Goal: Task Accomplishment & Management: Manage account settings

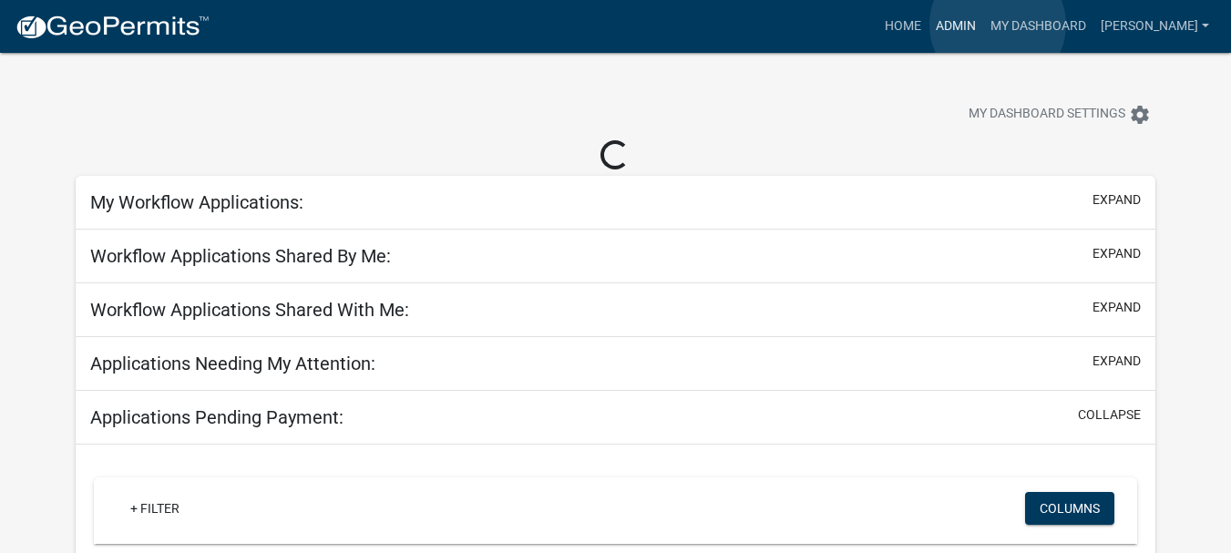
click at [983, 25] on link "Admin" at bounding box center [955, 26] width 55 height 35
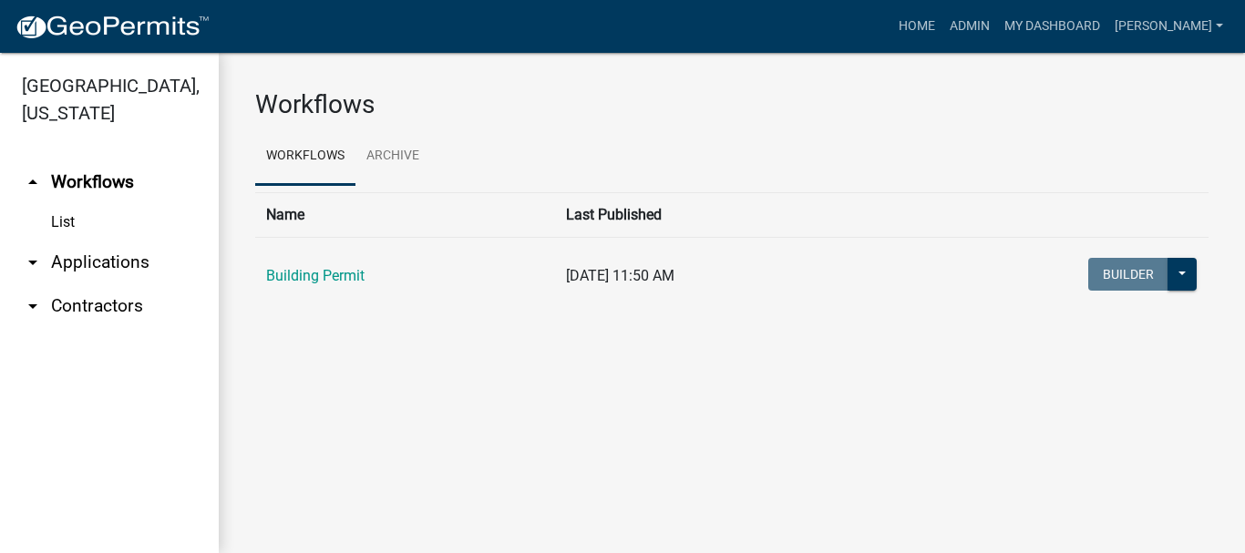
click at [107, 241] on link "arrow_drop_down Applications" at bounding box center [109, 263] width 219 height 44
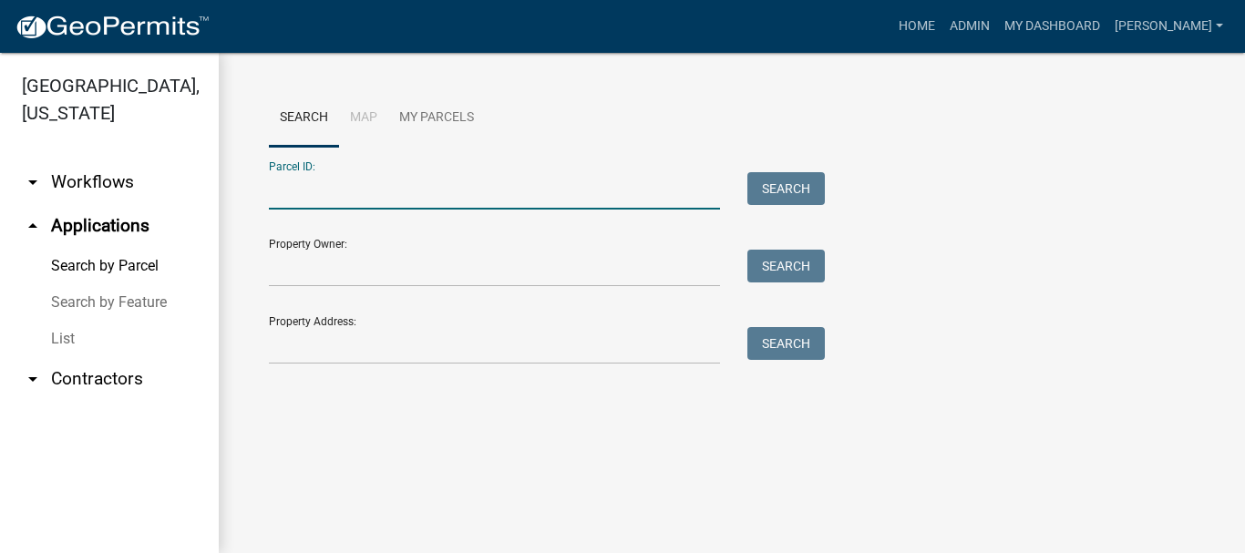
click at [278, 191] on input "Parcel ID:" at bounding box center [494, 190] width 451 height 37
paste input "64-11-03-251-017.000-018"
type input "64-11-03-251-017.000-018"
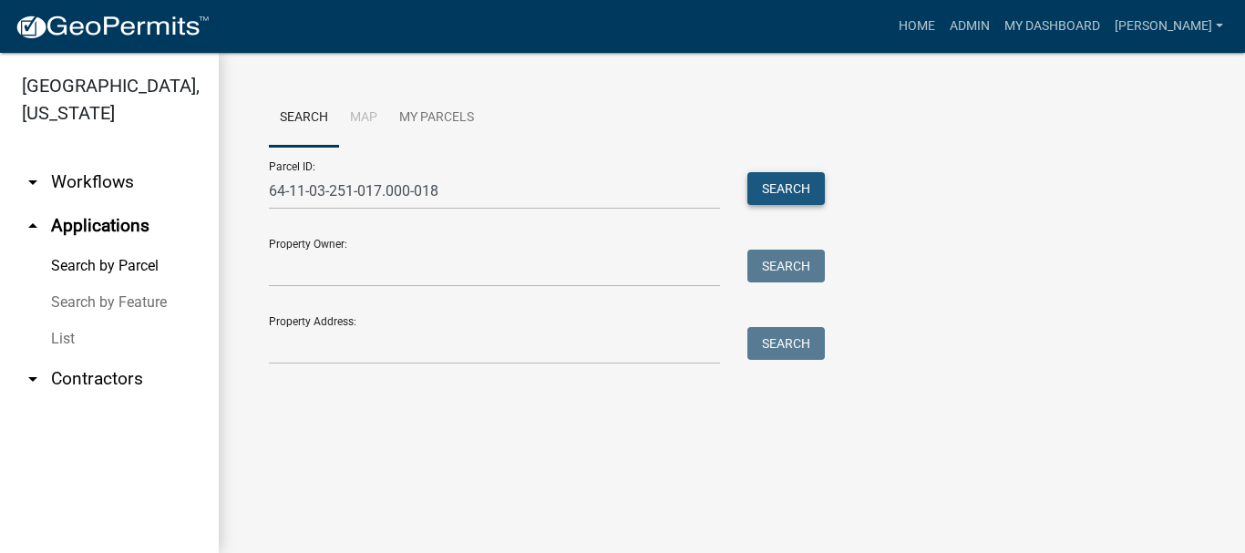
click at [803, 187] on button "Search" at bounding box center [785, 188] width 77 height 33
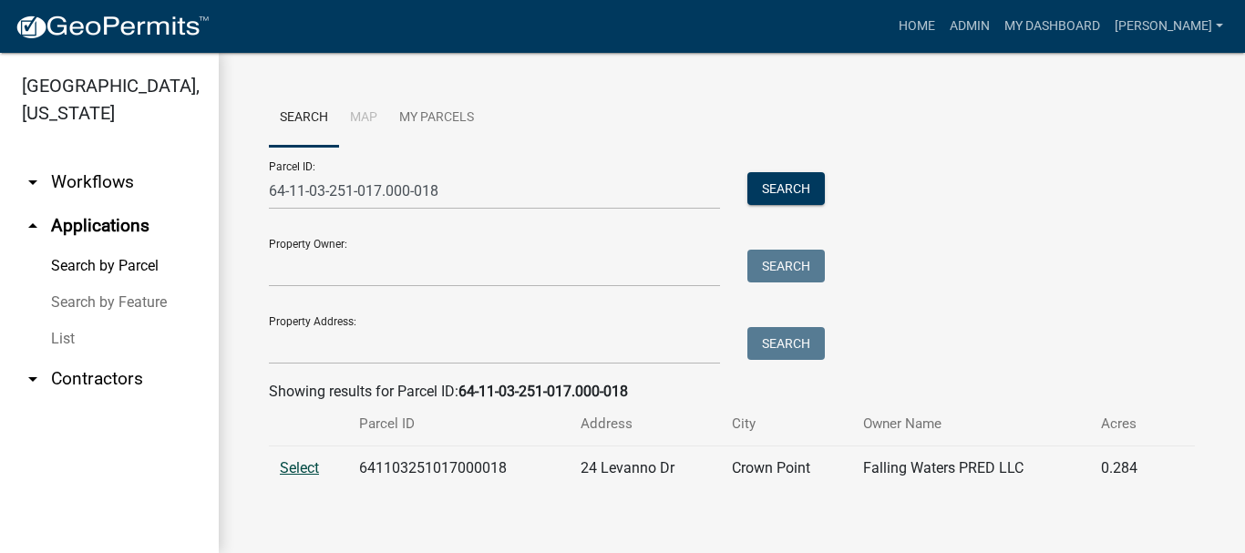
click at [308, 469] on span "Select" at bounding box center [299, 467] width 39 height 17
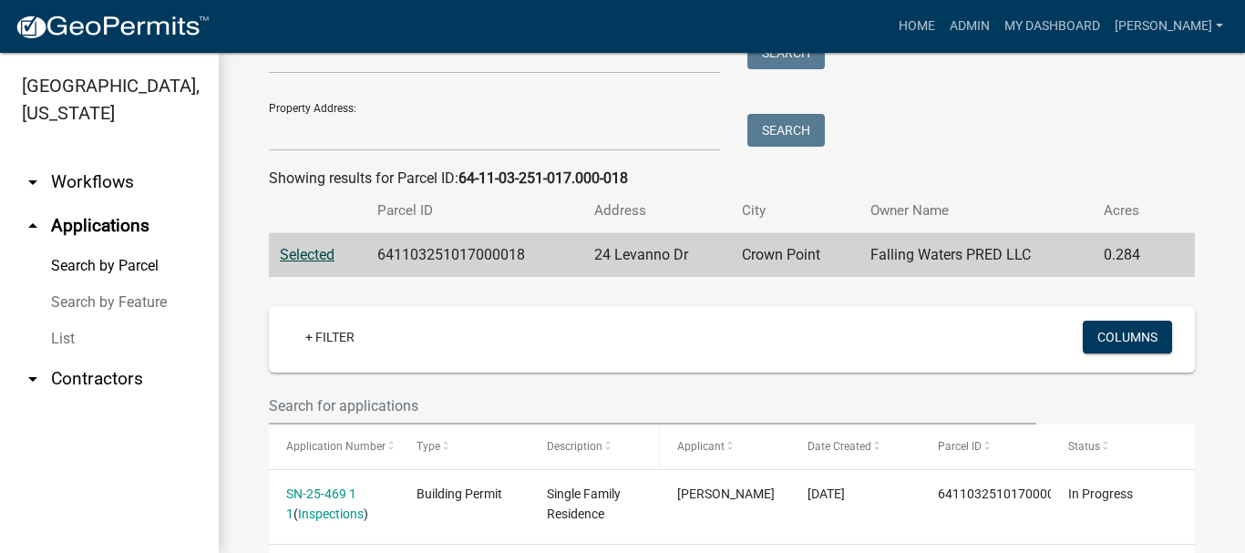
scroll to position [304, 0]
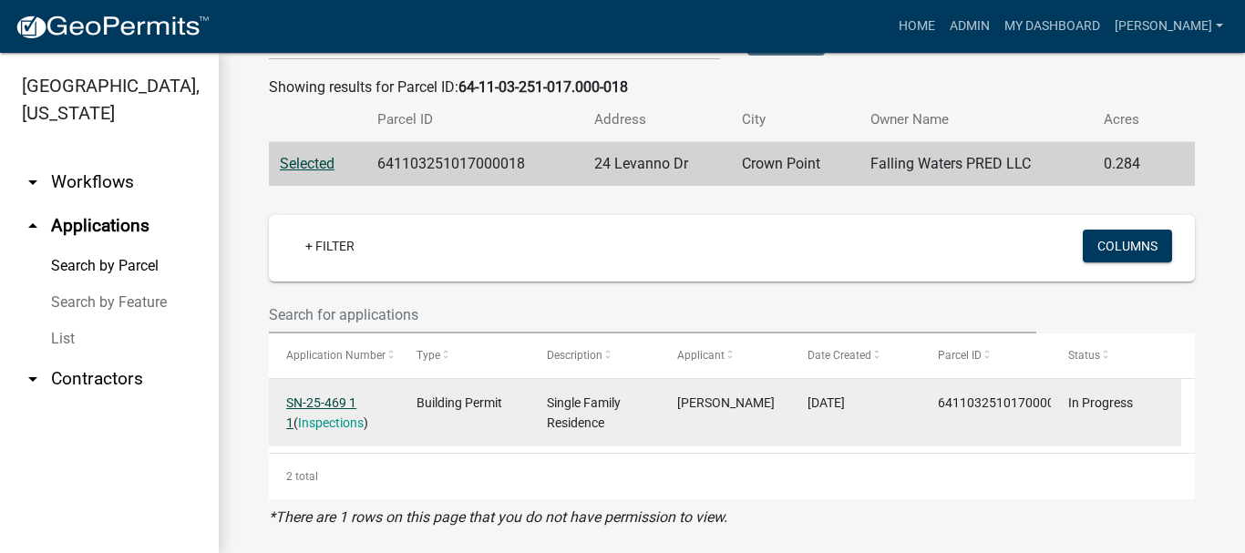
click at [322, 405] on link "SN-25-469 1 1" at bounding box center [321, 413] width 70 height 36
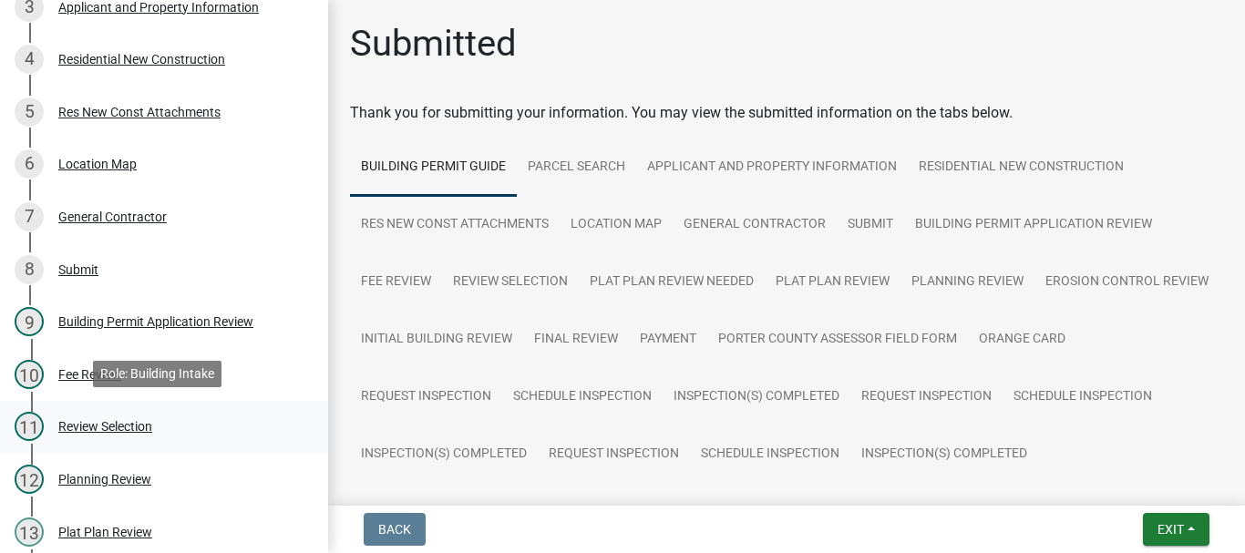
scroll to position [456, 0]
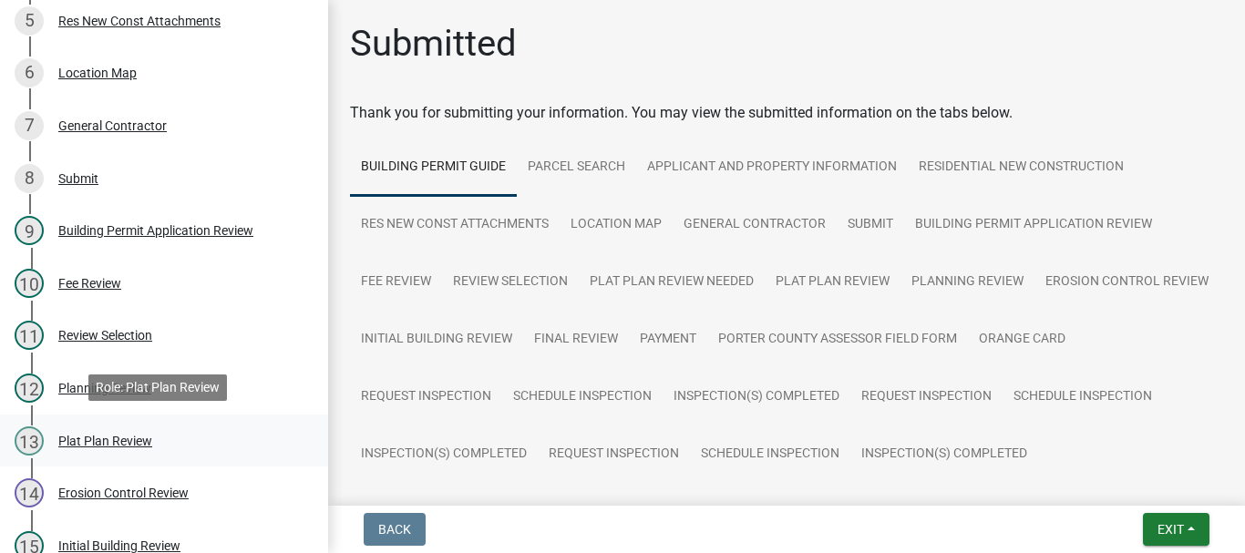
click at [118, 436] on div "Plat Plan Review" at bounding box center [105, 441] width 94 height 13
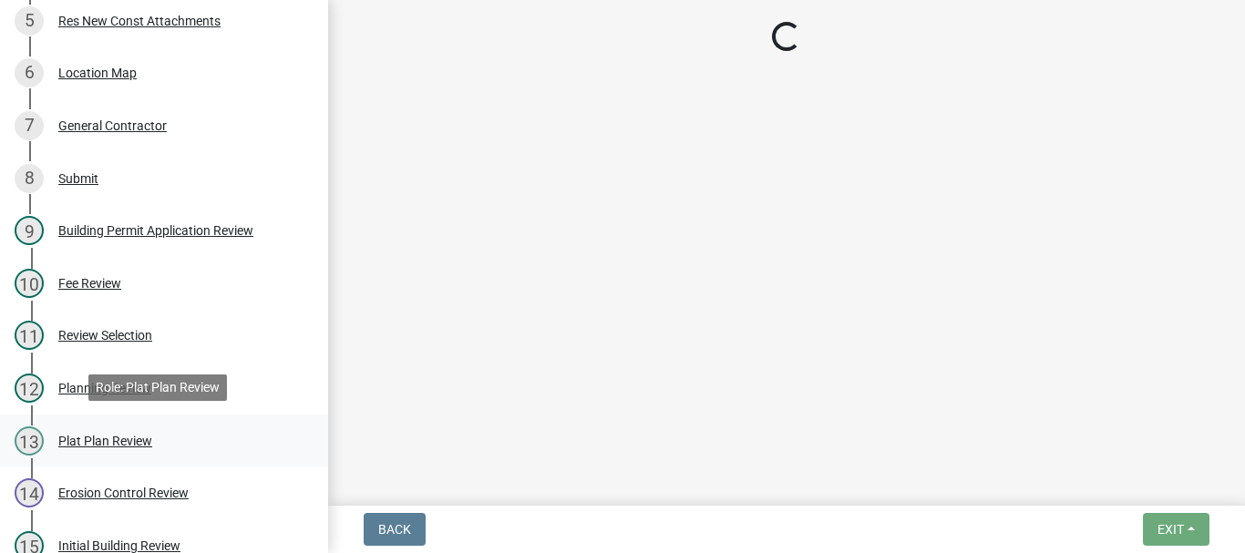
click at [117, 436] on div "Plat Plan Review" at bounding box center [105, 441] width 94 height 13
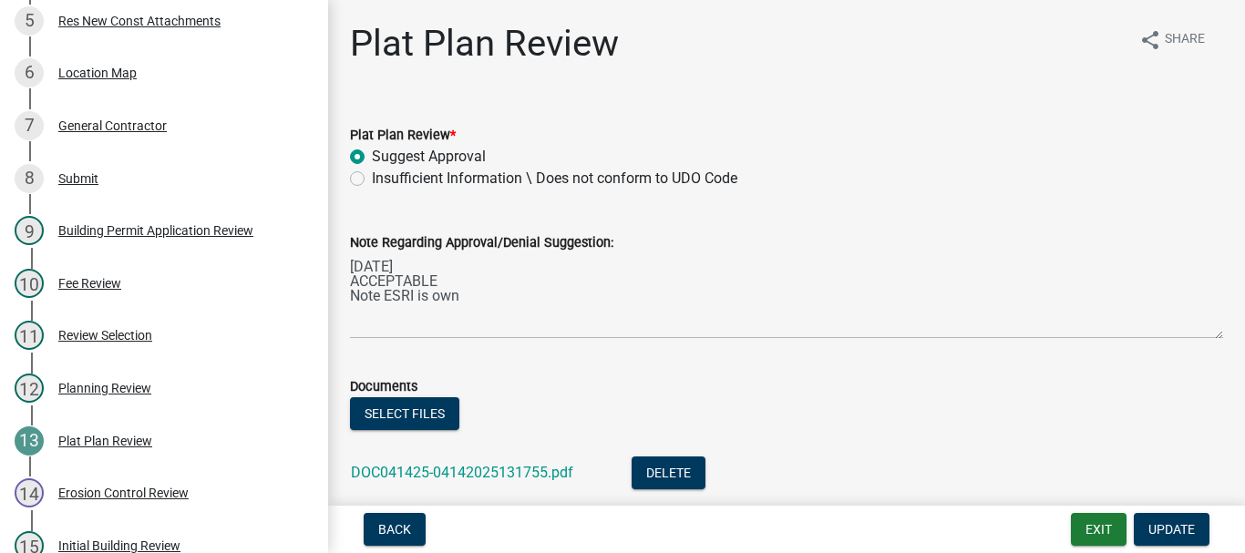
scroll to position [91, 0]
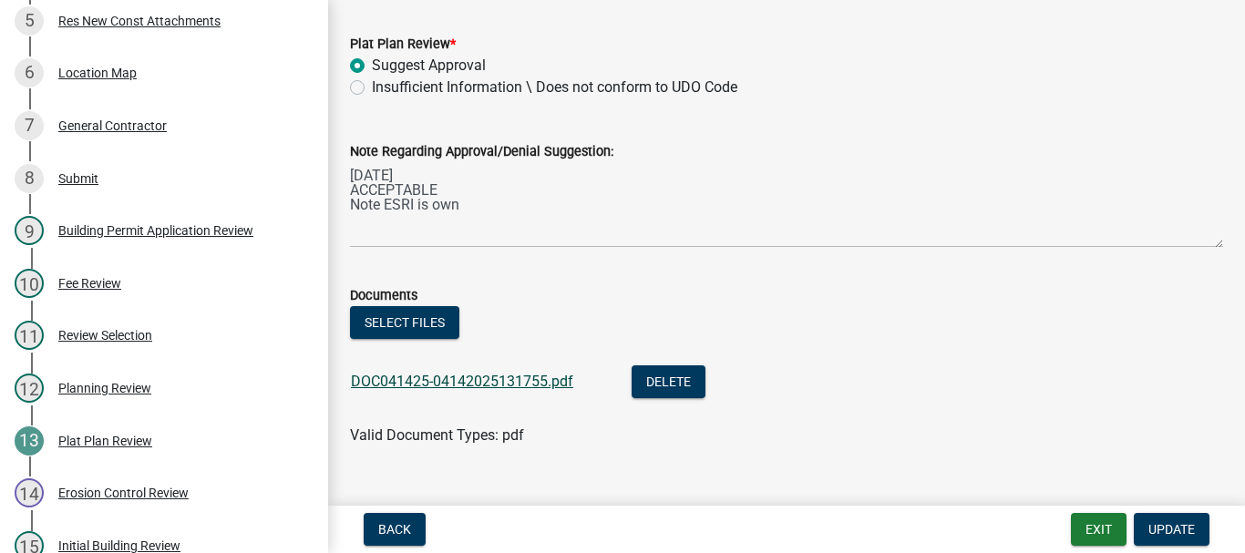
click at [475, 386] on link "DOC041425-04142025131755.pdf" at bounding box center [462, 381] width 222 height 17
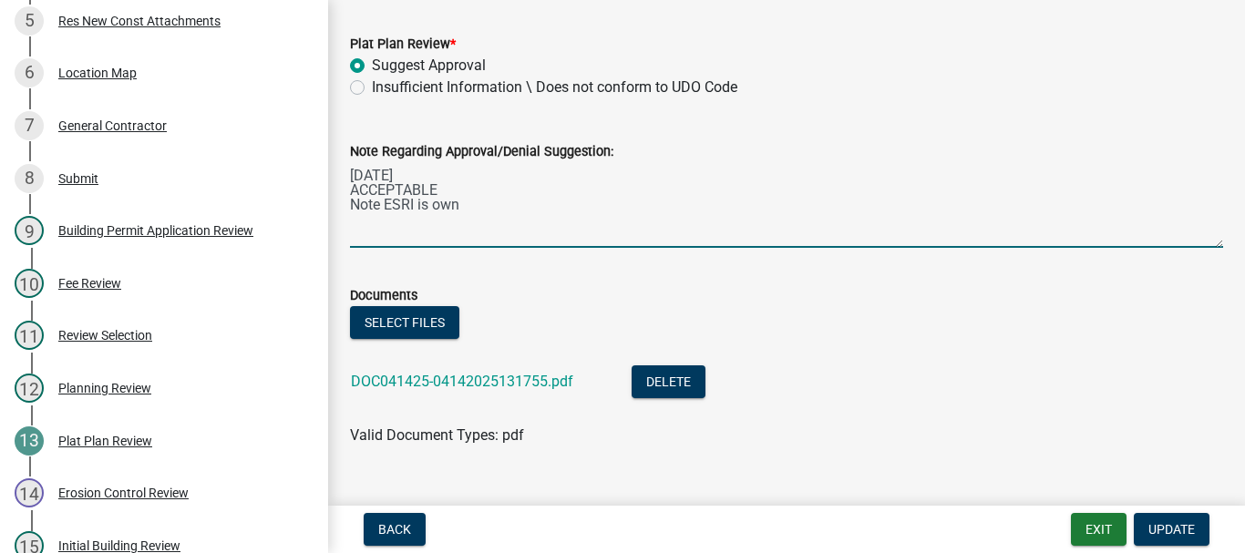
click at [351, 222] on textarea "[DATE] ACCEPTABLE Note ESRI is own" at bounding box center [786, 205] width 873 height 86
click at [463, 209] on textarea "[DATE] ACCEPTABLE Note ESRI is own" at bounding box center [786, 205] width 873 height 86
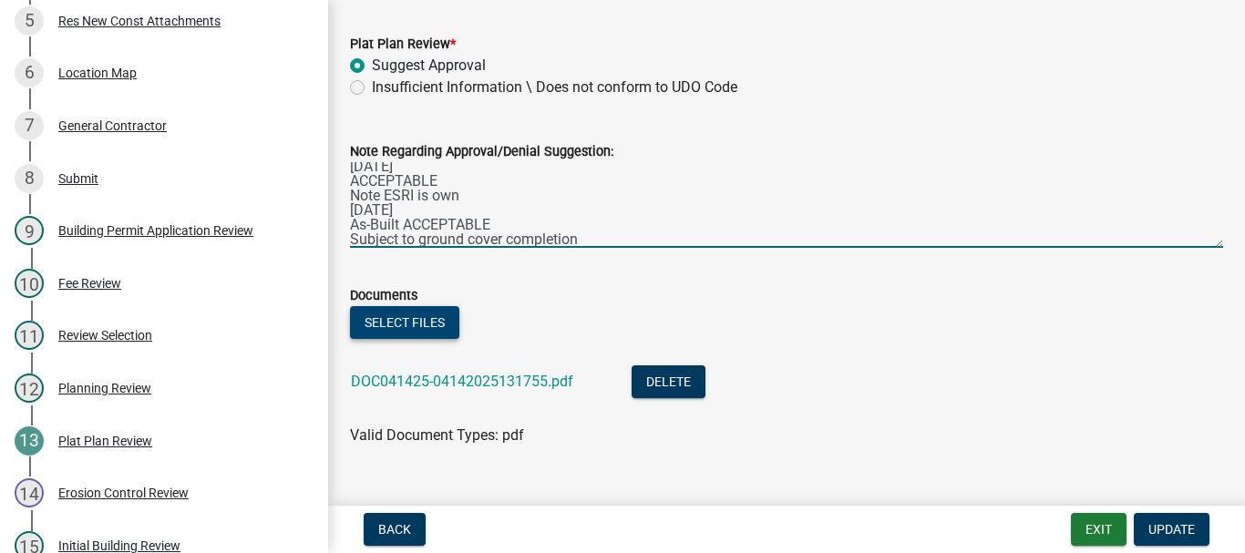
type textarea "[DATE] ACCEPTABLE Note ESRI is own [DATE] As-Built ACCEPTABLE Subject to ground…"
click at [414, 320] on button "Select files" at bounding box center [404, 322] width 109 height 33
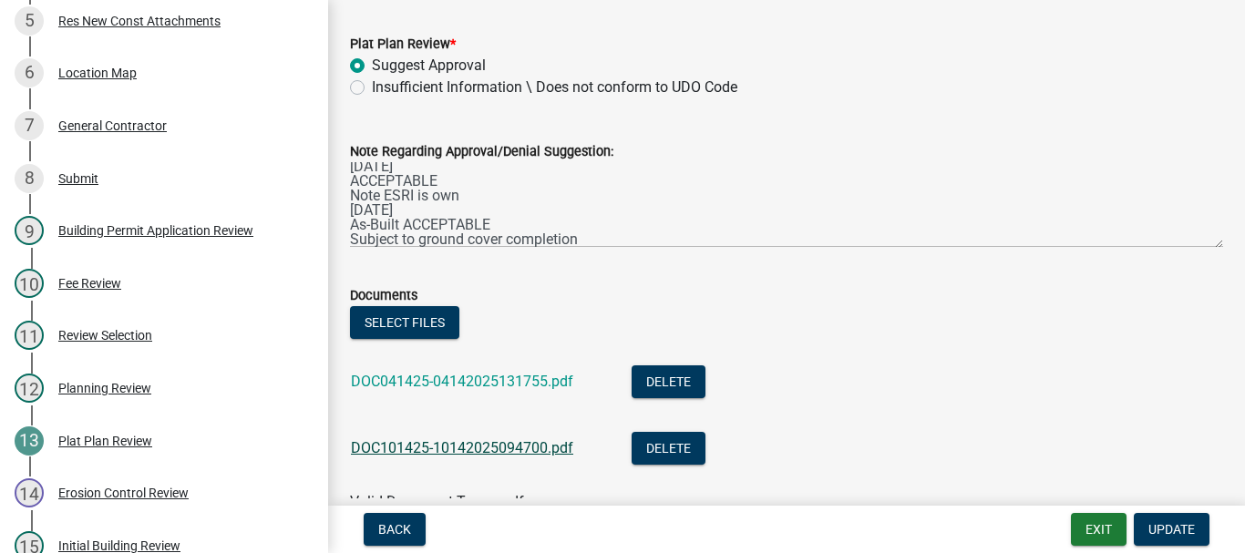
click at [479, 443] on link "DOC101425-10142025094700.pdf" at bounding box center [462, 447] width 222 height 17
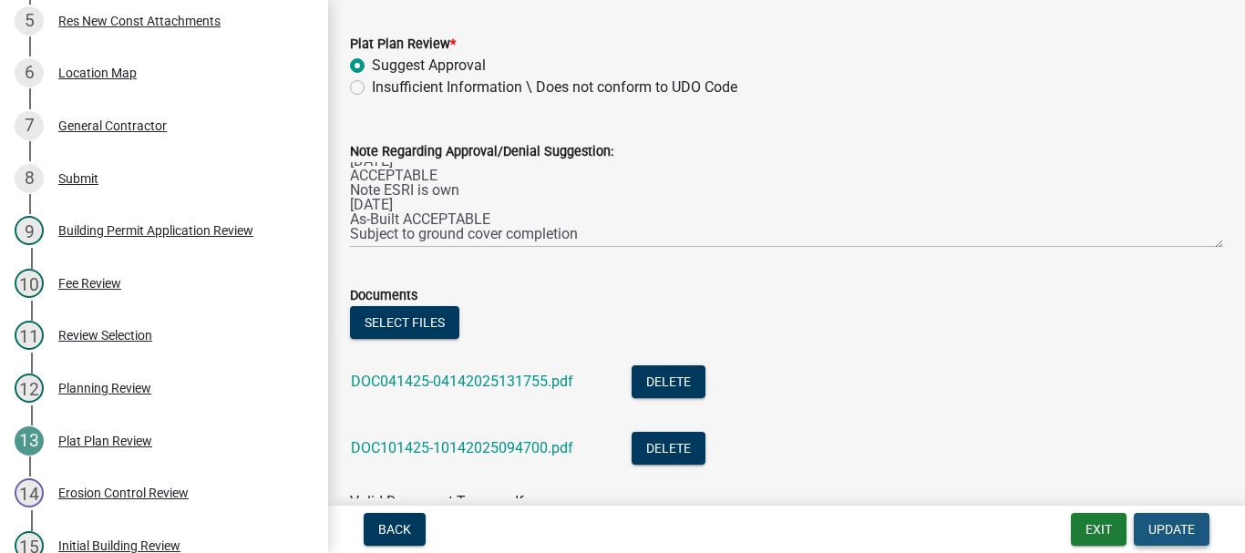
click at [1174, 528] on span "Update" at bounding box center [1171, 529] width 46 height 15
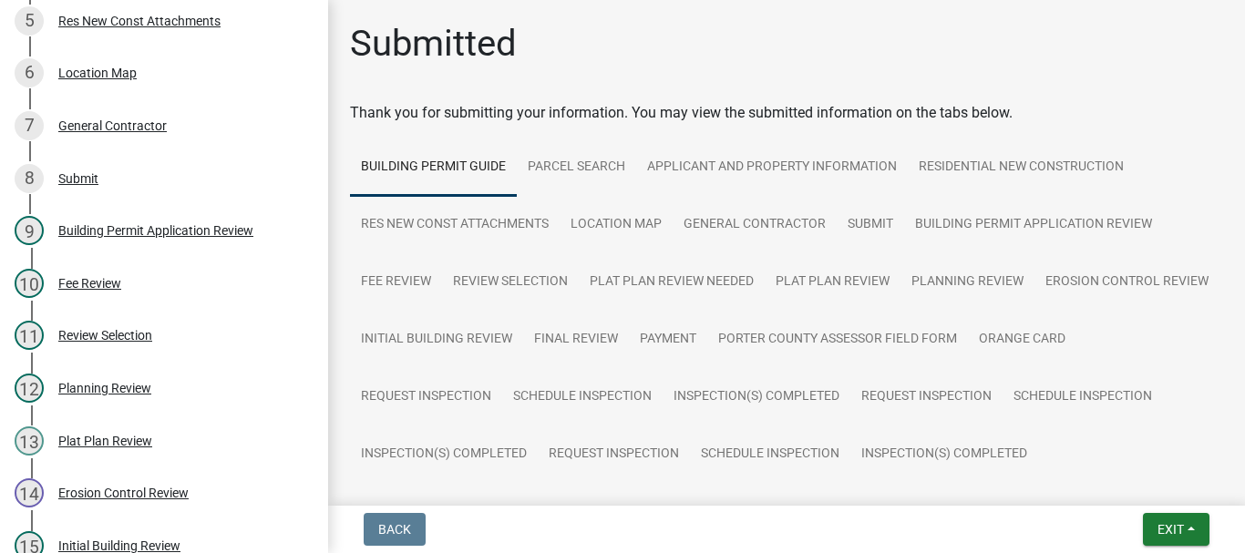
scroll to position [273, 0]
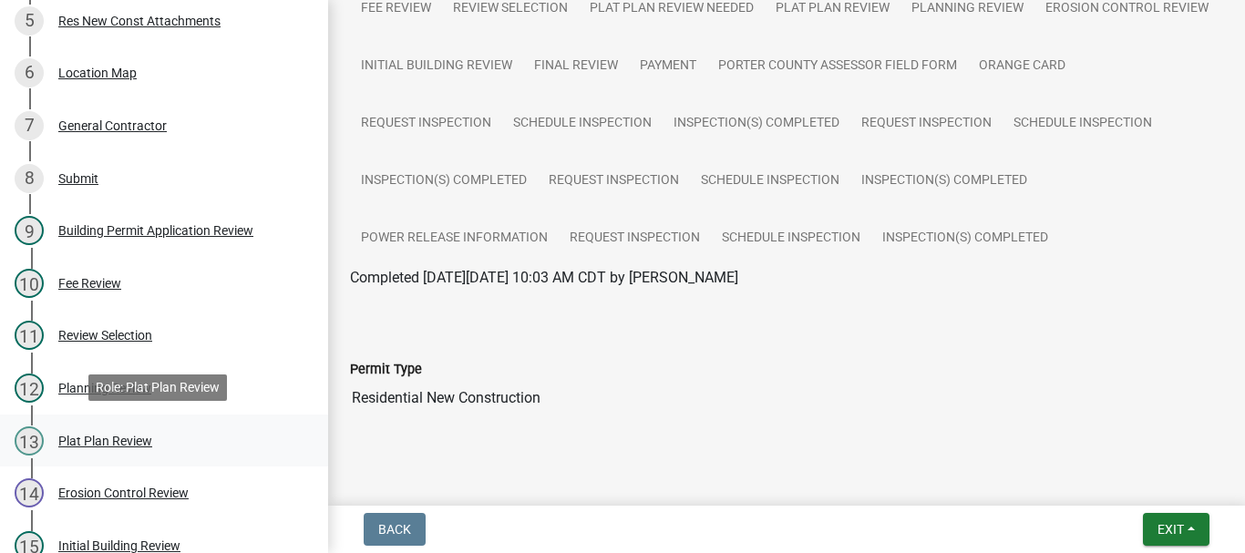
click at [107, 441] on div "Plat Plan Review" at bounding box center [105, 441] width 94 height 13
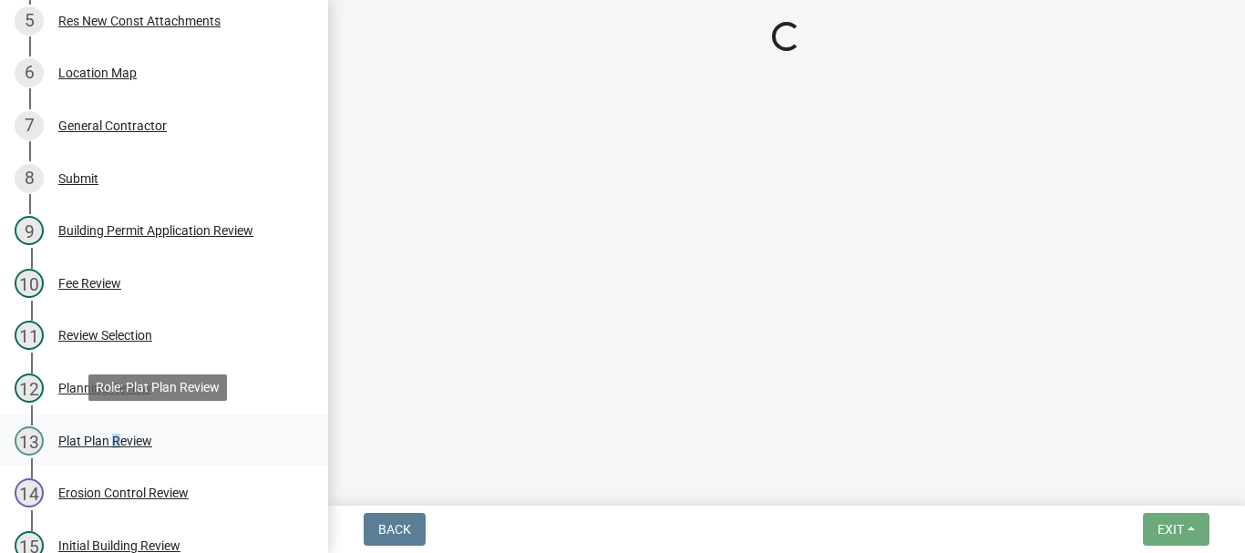
click at [107, 441] on div "Plat Plan Review" at bounding box center [105, 441] width 94 height 13
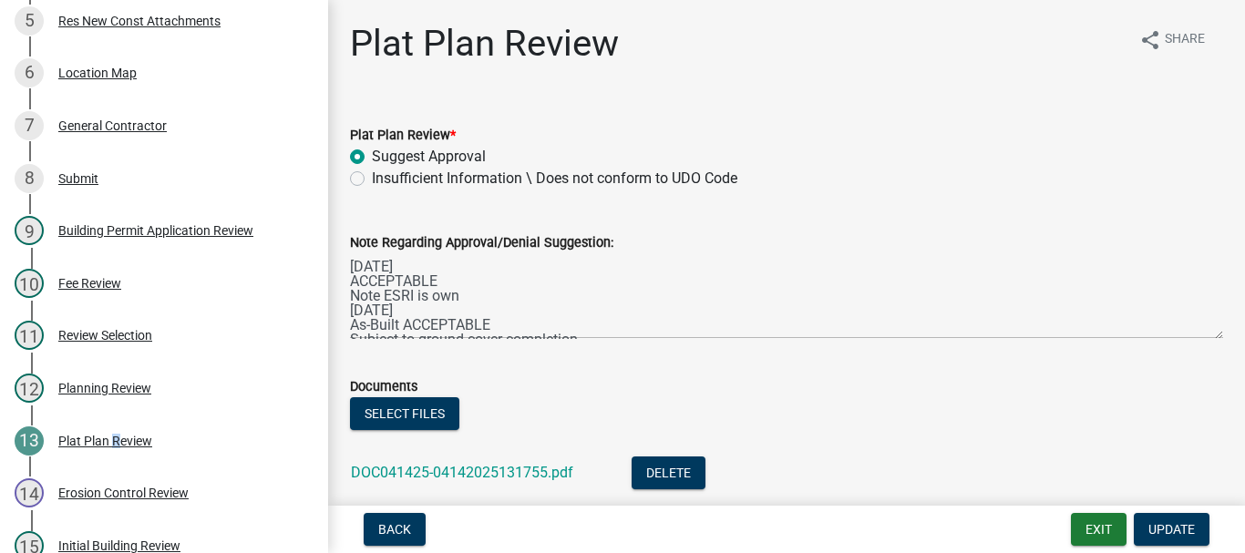
scroll to position [15, 0]
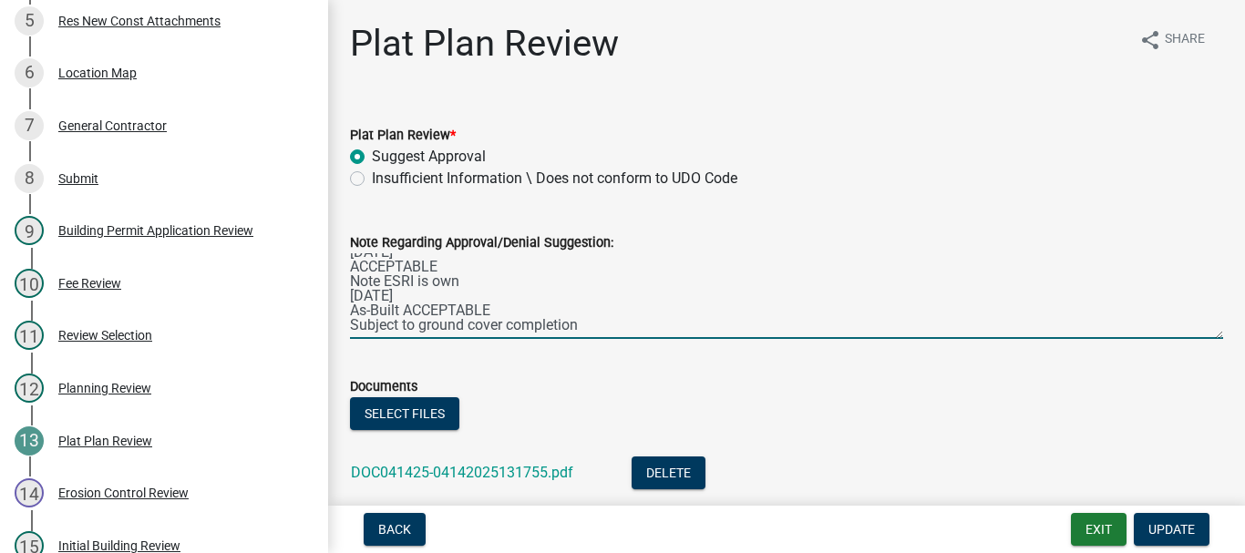
click at [583, 329] on textarea "[DATE] ACCEPTABLE Note ESRI is own [DATE] As-Built ACCEPTABLE Subject to ground…" at bounding box center [786, 296] width 873 height 86
type textarea "[DATE] ACCEPTABLE Note ESRI is own [DATE] As-Built ACCEPTABLE Subject to ground…"
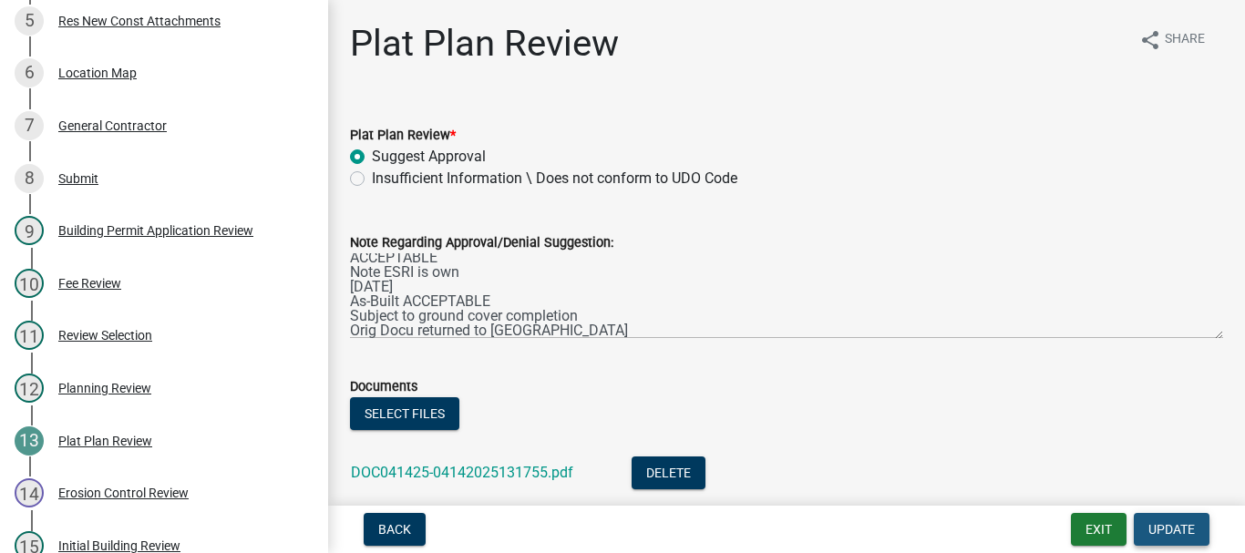
click at [1163, 527] on span "Update" at bounding box center [1171, 529] width 46 height 15
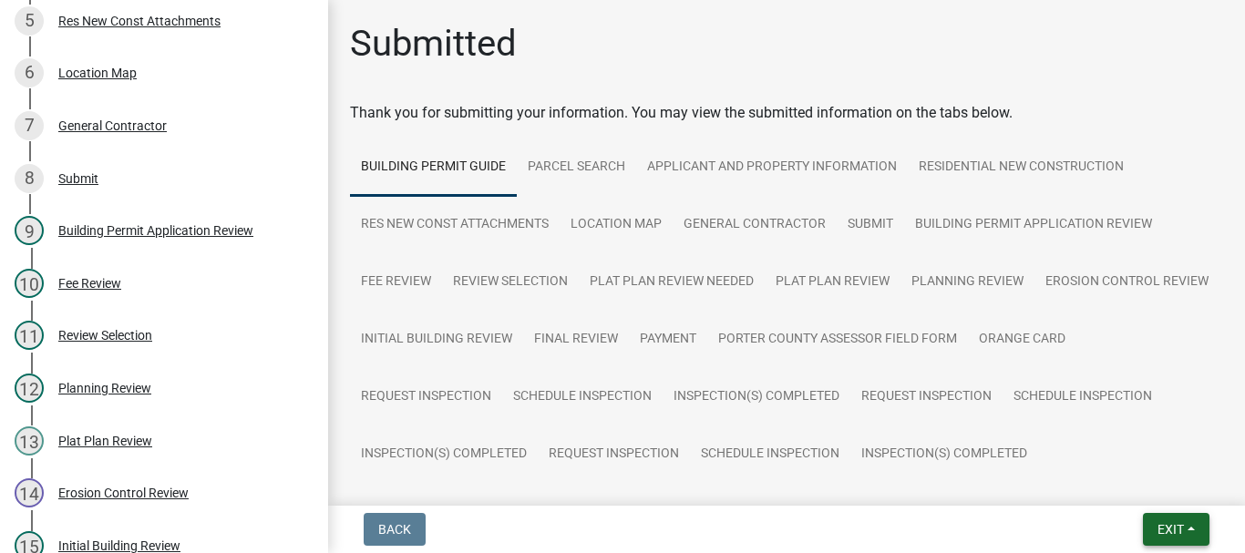
click at [1175, 529] on span "Exit" at bounding box center [1170, 529] width 26 height 15
click at [1121, 484] on button "Save & Exit" at bounding box center [1136, 482] width 146 height 44
